Goal: Navigation & Orientation: Find specific page/section

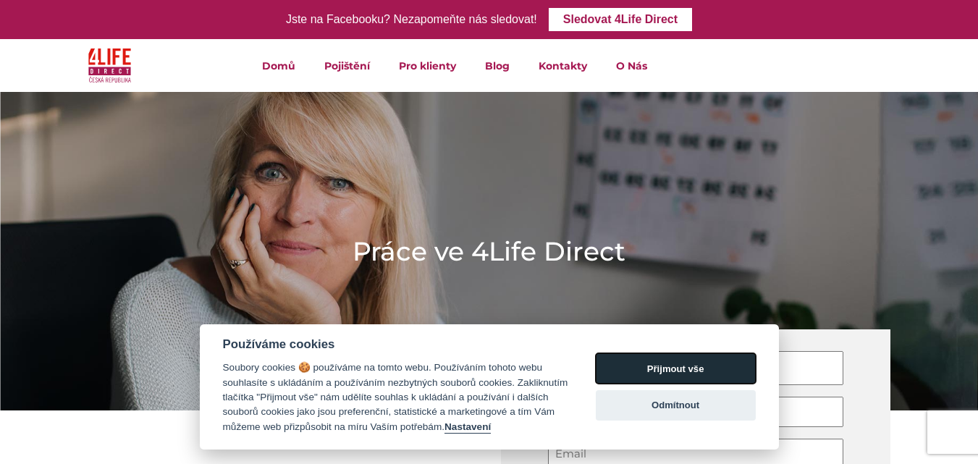
click at [718, 371] on button "Přijmout vše" at bounding box center [675, 368] width 160 height 30
checkbox input "true"
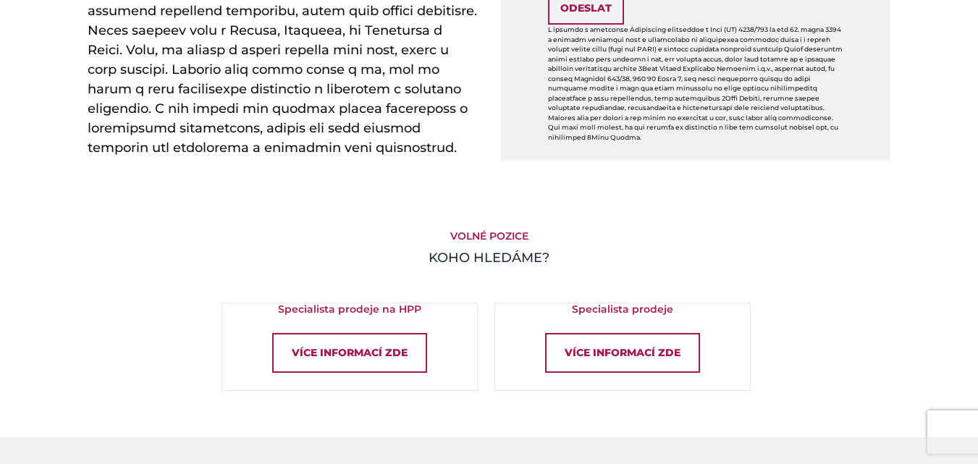
scroll to position [1216, 0]
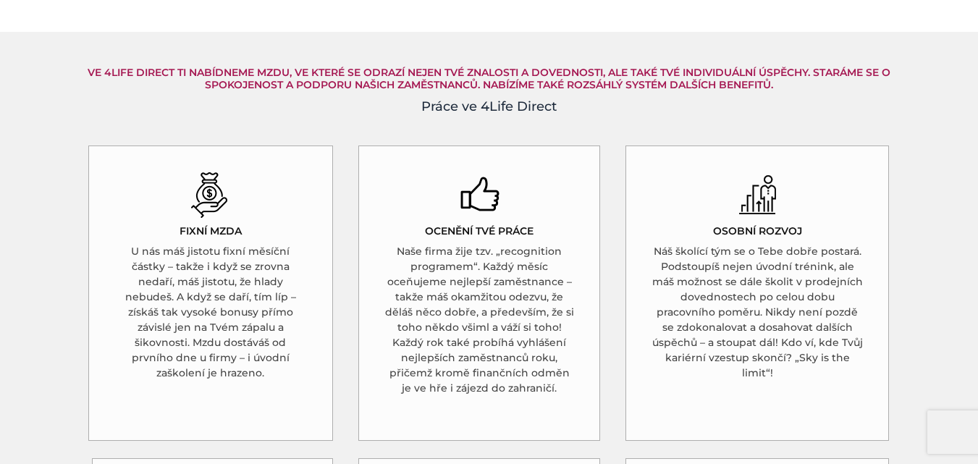
click at [218, 205] on img at bounding box center [210, 194] width 40 height 46
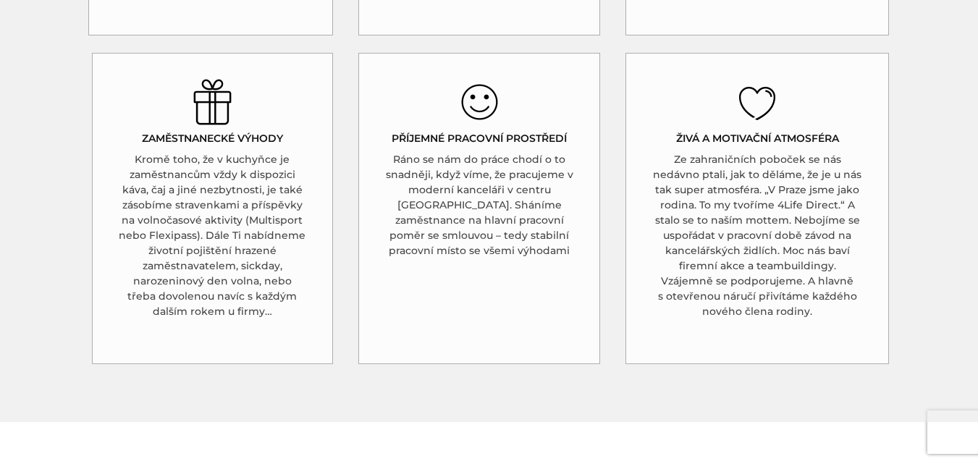
scroll to position [2026, 0]
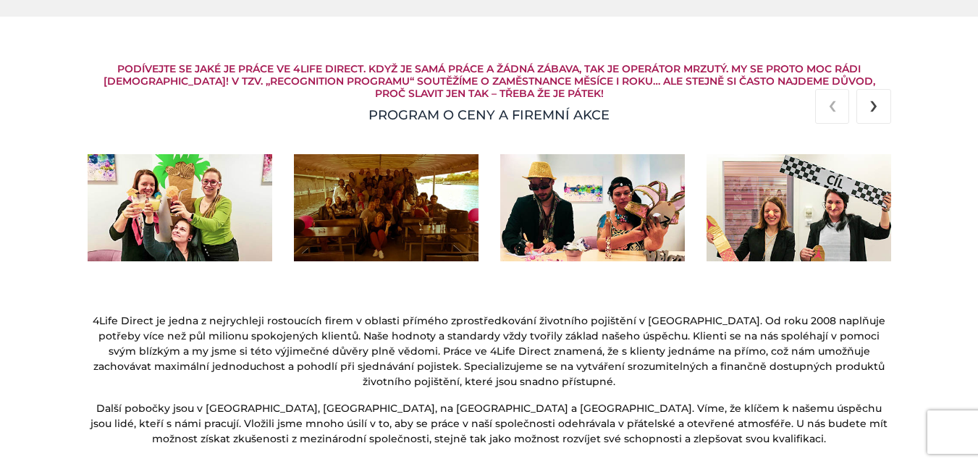
click at [426, 182] on img at bounding box center [386, 208] width 185 height 108
click at [962, 349] on section "4Life Direct je jedna z nejrychleji rostoucích firem v oblasti přímého zprostře…" at bounding box center [489, 357] width 978 height 88
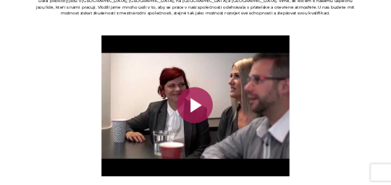
scroll to position [2836, 0]
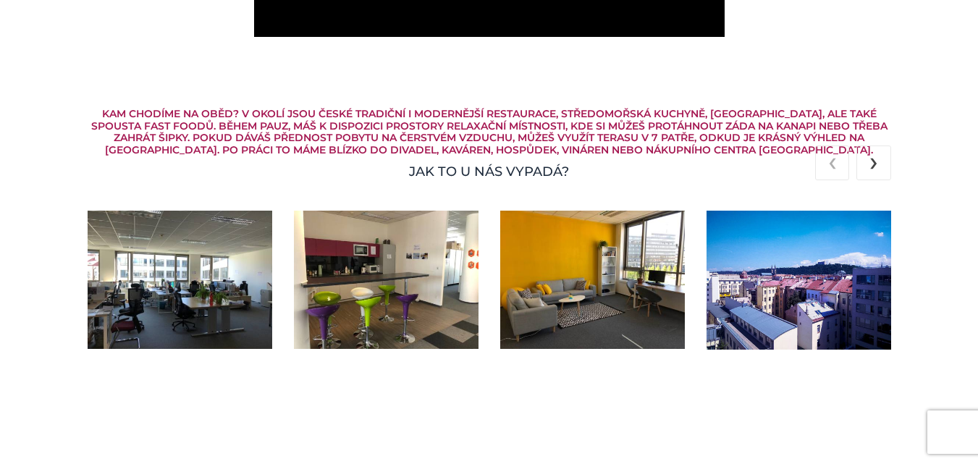
click at [204, 292] on img at bounding box center [180, 280] width 185 height 138
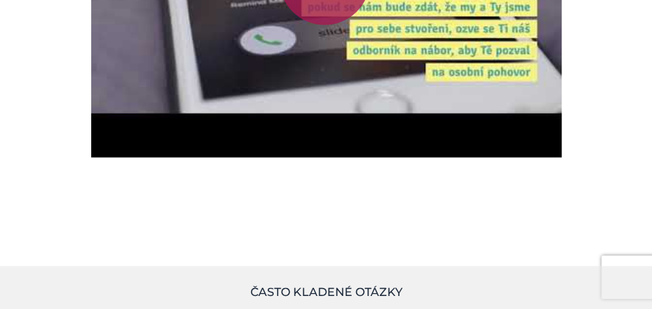
scroll to position [3034, 0]
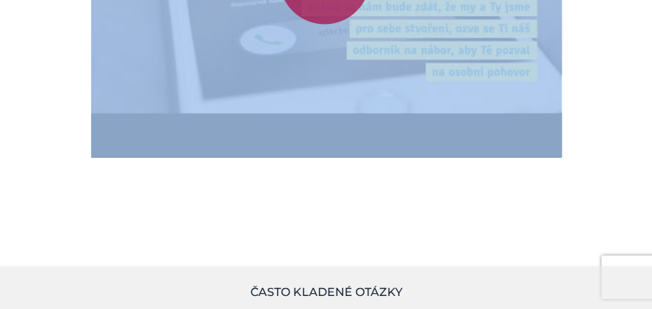
drag, startPoint x: 988, startPoint y: 3, endPoint x: 425, endPoint y: 139, distance: 578.4
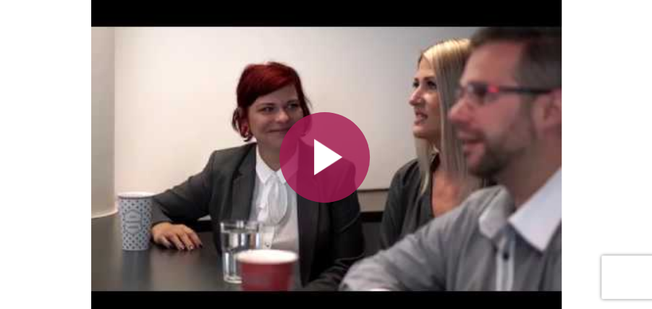
scroll to position [1985, 0]
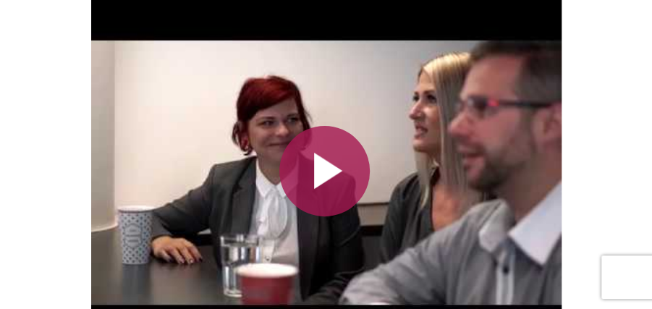
click at [317, 161] on div at bounding box center [324, 171] width 90 height 90
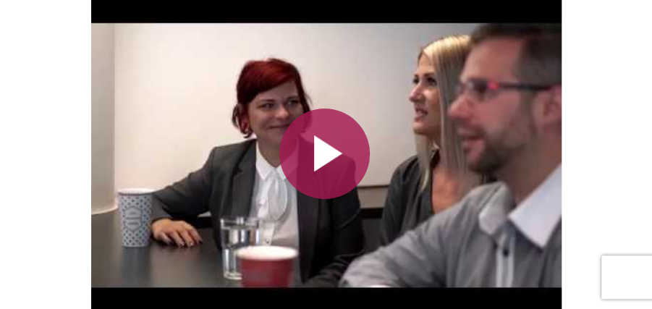
scroll to position [2004, 0]
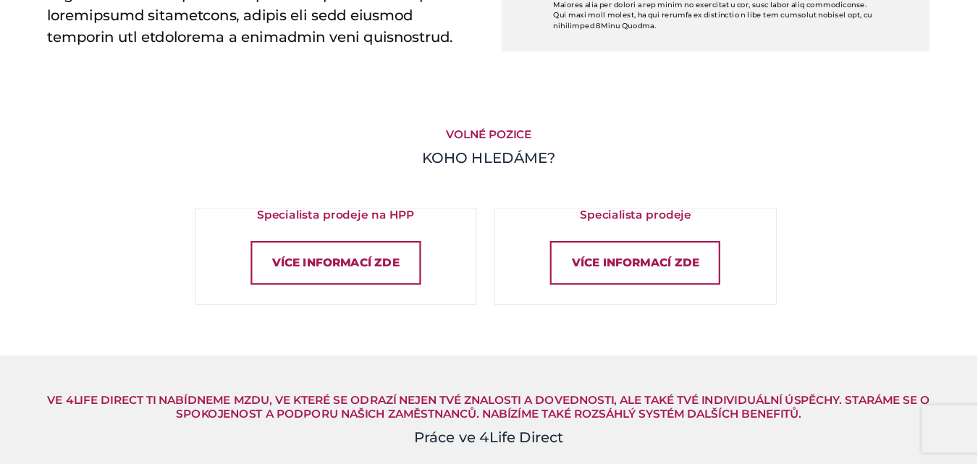
scroll to position [924, 0]
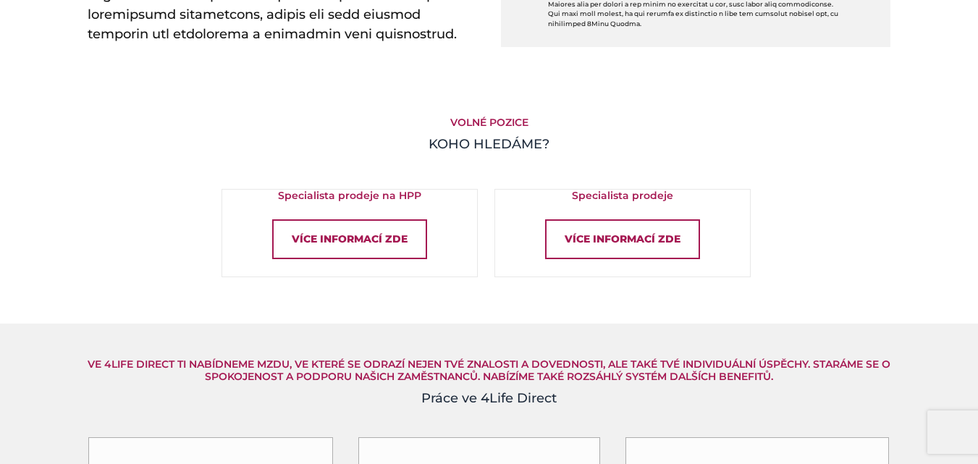
drag, startPoint x: 640, startPoint y: 0, endPoint x: 558, endPoint y: 292, distance: 302.8
